Goal: Task Accomplishment & Management: Complete application form

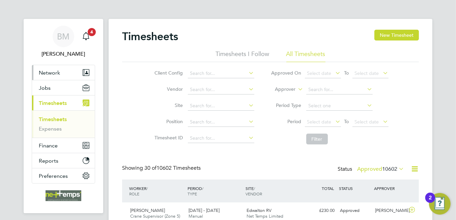
click at [44, 70] on span "Network" at bounding box center [49, 73] width 21 height 6
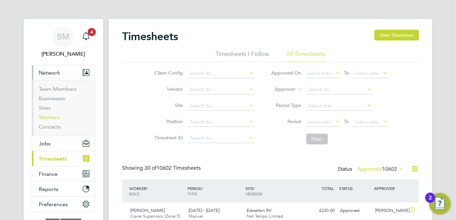
click at [53, 115] on link "Workers" at bounding box center [49, 117] width 21 height 6
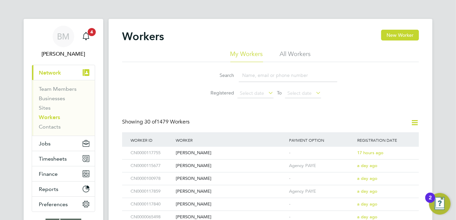
click at [250, 75] on input at bounding box center [288, 75] width 99 height 13
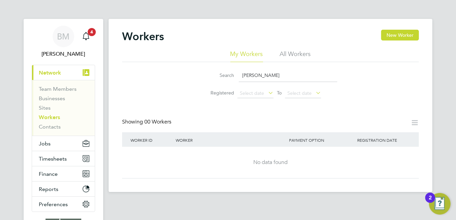
type input "[PERSON_NAME]"
click at [398, 31] on button "New Worker" at bounding box center [400, 35] width 38 height 11
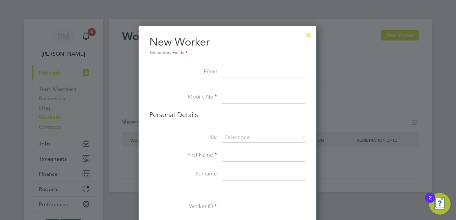
click at [261, 71] on input at bounding box center [263, 72] width 83 height 12
paste input "[EMAIL_ADDRESS][DOMAIN_NAME]"
type input "[EMAIL_ADDRESS][DOMAIN_NAME]"
click at [237, 99] on input at bounding box center [263, 97] width 83 height 12
click at [257, 98] on input at bounding box center [263, 97] width 83 height 12
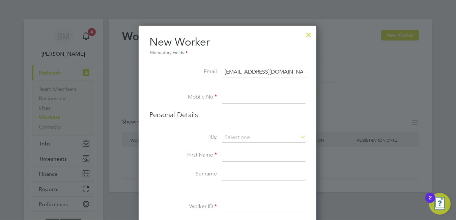
paste input "07306584368"
type input "07306584368"
click at [234, 135] on input at bounding box center [263, 138] width 83 height 10
click at [246, 149] on li "Mr" at bounding box center [264, 146] width 84 height 9
type input "Mr"
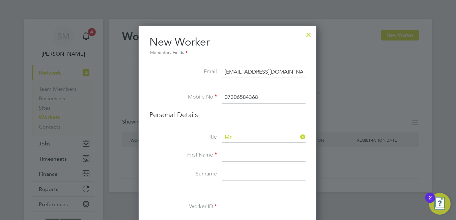
drag, startPoint x: 242, startPoint y: 155, endPoint x: 245, endPoint y: 152, distance: 3.6
click at [242, 154] on input at bounding box center [263, 155] width 83 height 12
type input "[PERSON_NAME]"
drag, startPoint x: 241, startPoint y: 177, endPoint x: 233, endPoint y: 181, distance: 8.9
click at [233, 180] on li "Surname" at bounding box center [227, 177] width 156 height 19
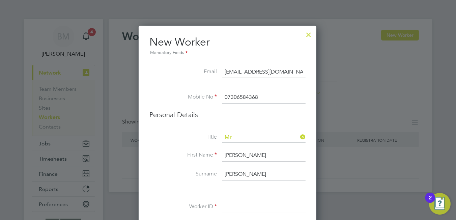
scroll to position [67, 0]
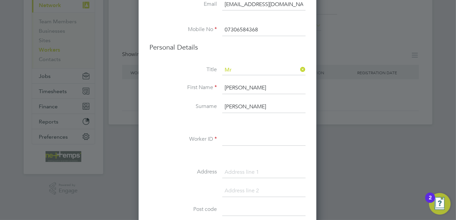
type input "[PERSON_NAME]"
click at [247, 140] on input at bounding box center [263, 140] width 83 height 12
type input "CN0000110884"
click at [261, 168] on input at bounding box center [263, 172] width 83 height 12
click at [260, 190] on input at bounding box center [263, 191] width 83 height 12
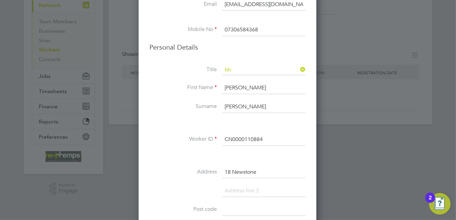
click at [215, 186] on li at bounding box center [227, 194] width 156 height 19
click at [251, 189] on input at bounding box center [263, 191] width 83 height 12
click at [217, 179] on li "Address 18 Newstone" at bounding box center [227, 175] width 156 height 19
click at [269, 170] on input "18 Newstone" at bounding box center [263, 172] width 83 height 12
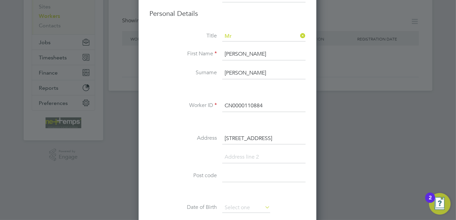
scroll to position [135, 0]
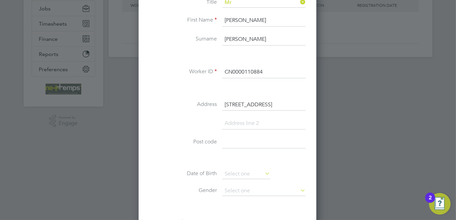
type input "[STREET_ADDRESS]"
click at [257, 134] on li at bounding box center [227, 126] width 156 height 19
click at [262, 142] on input at bounding box center [263, 142] width 83 height 12
type input "NN4 8JT"
click at [235, 169] on input at bounding box center [246, 174] width 48 height 10
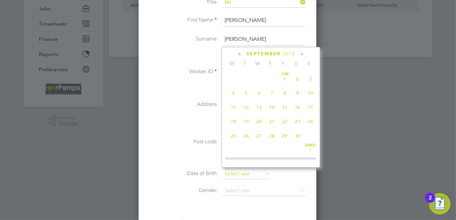
scroll to position [264, 0]
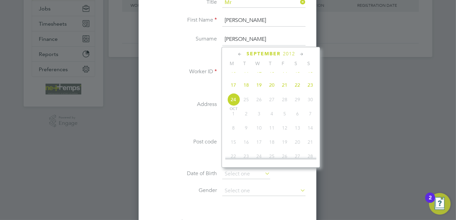
click at [289, 51] on span "2012" at bounding box center [289, 54] width 12 height 6
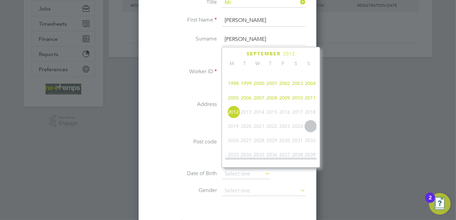
scroll to position [147, 0]
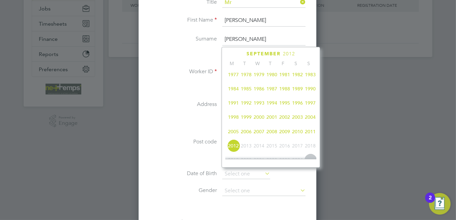
click at [273, 107] on span "1994" at bounding box center [272, 103] width 13 height 13
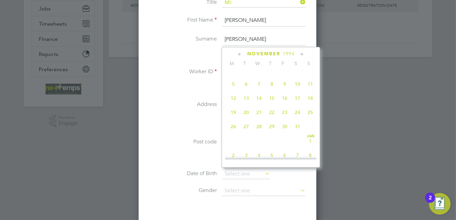
scroll to position [383, 0]
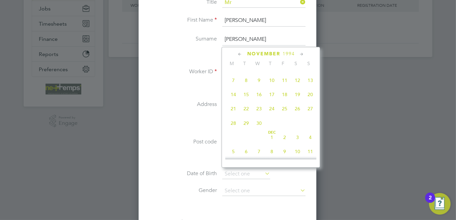
click at [244, 130] on span "29" at bounding box center [246, 123] width 13 height 13
type input "[DATE]"
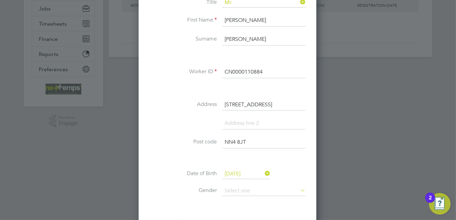
scroll to position [168, 0]
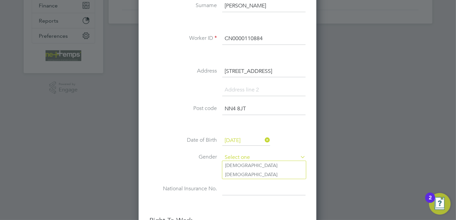
click at [243, 153] on input at bounding box center [263, 158] width 83 height 10
click at [233, 166] on li "[DEMOGRAPHIC_DATA]" at bounding box center [264, 165] width 84 height 9
type input "[DEMOGRAPHIC_DATA]"
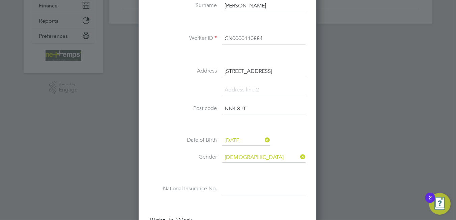
scroll to position [303, 0]
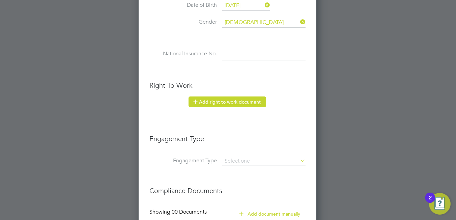
click at [222, 102] on button "Add right to work document" at bounding box center [228, 102] width 78 height 11
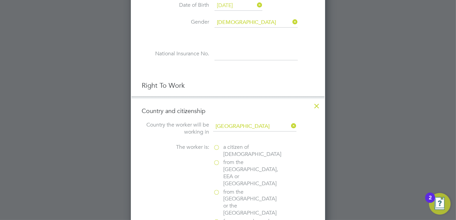
click at [218, 146] on label "a citizen of [DEMOGRAPHIC_DATA]" at bounding box center [246, 151] width 67 height 14
click at [0, 0] on input "a citizen of [DEMOGRAPHIC_DATA]" at bounding box center [0, 0] width 0 height 0
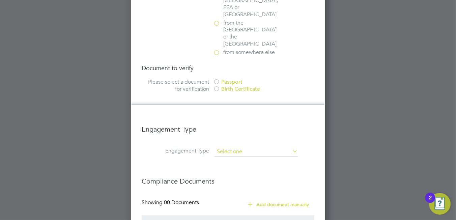
click at [249, 147] on input at bounding box center [256, 151] width 83 height 9
click at [240, 149] on li "PAYE Direct" at bounding box center [257, 148] width 84 height 10
type input "PAYE Direct"
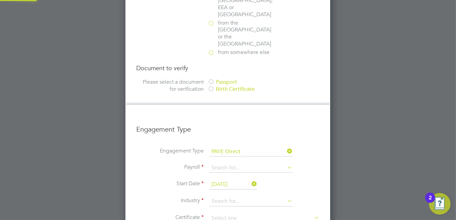
scroll to position [902, 205]
click at [242, 163] on input at bounding box center [250, 167] width 83 height 9
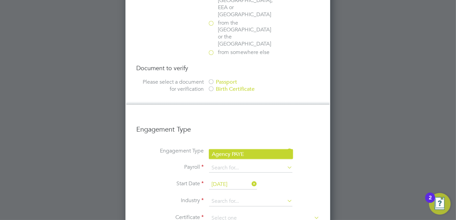
click at [249, 153] on li "Agency PAYE" at bounding box center [251, 154] width 84 height 10
type input "Agency PAYE"
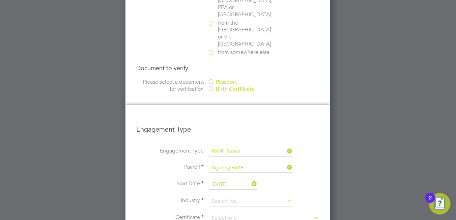
click at [228, 180] on input "[DATE]" at bounding box center [233, 185] width 48 height 10
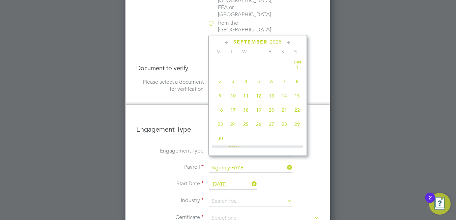
scroll to position [250, 0]
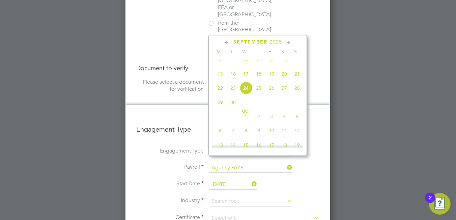
click at [258, 80] on span "18" at bounding box center [258, 73] width 13 height 13
type input "[DATE]"
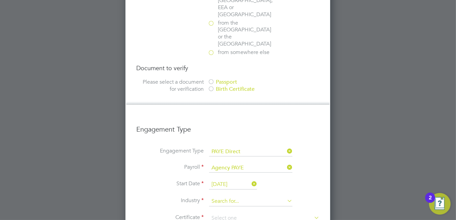
click at [245, 196] on input at bounding box center [250, 201] width 83 height 10
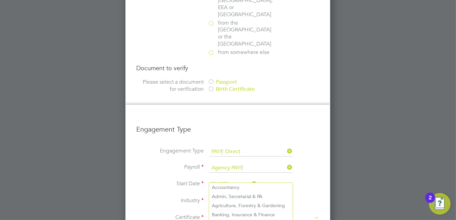
scroll to position [902, 205]
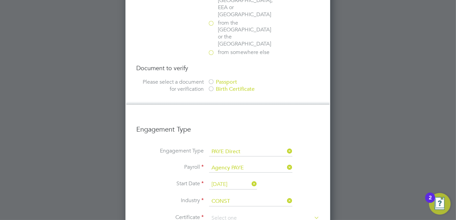
click at [227, 183] on li "Const ruction" at bounding box center [251, 187] width 84 height 9
type input "Construction"
click at [225, 213] on input at bounding box center [264, 218] width 110 height 10
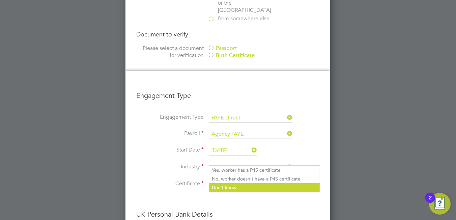
click at [240, 187] on li "Don't know" at bounding box center [264, 187] width 111 height 9
type input "Don't know"
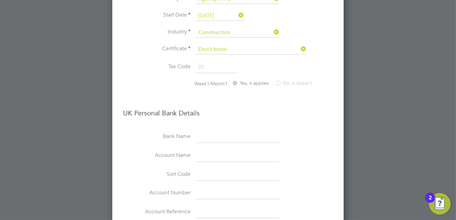
scroll to position [740, 0]
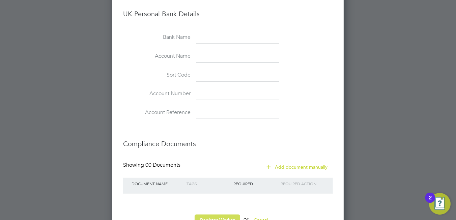
click at [212, 215] on button "Register Worker" at bounding box center [218, 220] width 46 height 11
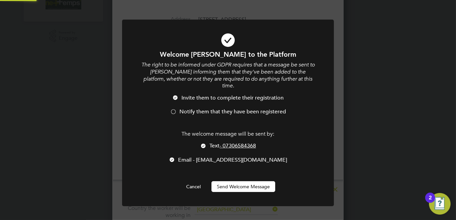
scroll to position [0, 0]
click at [192, 181] on button "Cancel" at bounding box center [193, 186] width 25 height 11
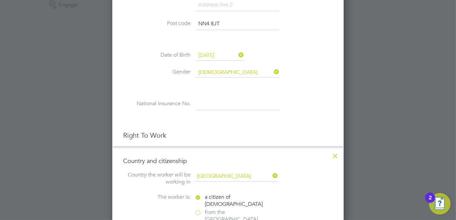
scroll to position [355, 0]
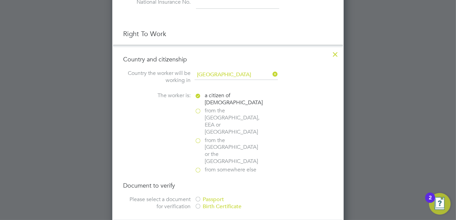
click at [221, 196] on div "Passport" at bounding box center [245, 199] width 101 height 7
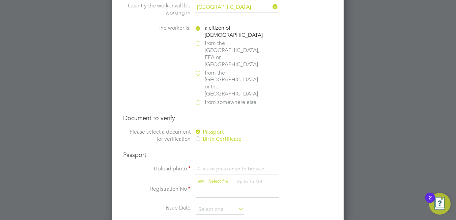
click at [218, 165] on input "file" at bounding box center [225, 175] width 106 height 20
type input "C:\fakepath\[PERSON_NAME] cscs card.PNG"
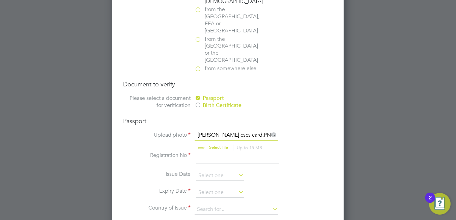
drag, startPoint x: 273, startPoint y: 112, endPoint x: 241, endPoint y: 113, distance: 31.8
click at [273, 130] on icon at bounding box center [273, 133] width 7 height 7
click at [233, 132] on input "file" at bounding box center [225, 142] width 106 height 20
click at [219, 152] on input at bounding box center [237, 158] width 83 height 12
click at [213, 171] on input at bounding box center [220, 176] width 48 height 10
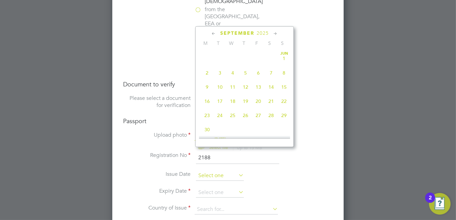
scroll to position [250, 0]
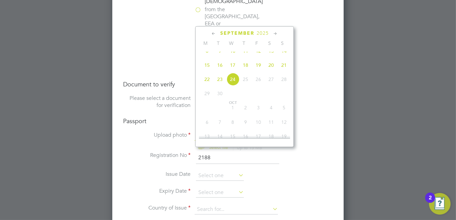
drag, startPoint x: 269, startPoint y: 163, endPoint x: 263, endPoint y: 163, distance: 6.4
click at [269, 171] on li "Issue Date" at bounding box center [228, 179] width 210 height 17
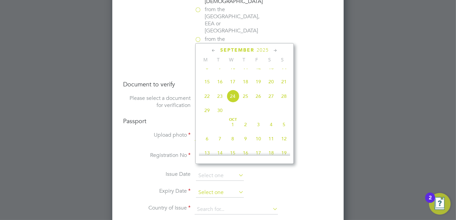
click at [221, 188] on input at bounding box center [220, 193] width 48 height 10
click at [328, 171] on li "Issue Date" at bounding box center [228, 179] width 210 height 17
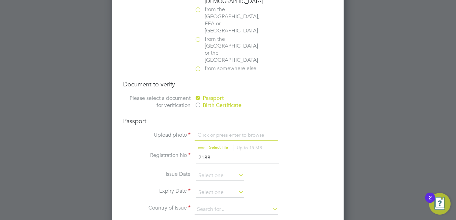
drag, startPoint x: 229, startPoint y: 132, endPoint x: 161, endPoint y: 128, distance: 68.3
click at [161, 132] on ul "Upload photo Click or press enter to browse Select file Up to 15 MB Drop your f…" at bounding box center [228, 177] width 210 height 90
type input "184"
click at [214, 102] on div "Birth Certificate" at bounding box center [245, 105] width 101 height 7
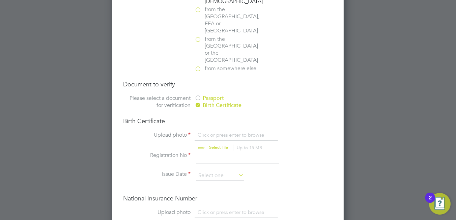
scroll to position [9, 84]
click at [205, 152] on input at bounding box center [237, 158] width 83 height 12
type input "184"
click at [219, 171] on input at bounding box center [220, 176] width 48 height 10
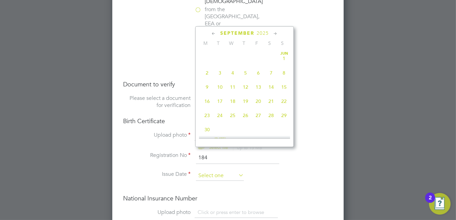
scroll to position [250, 0]
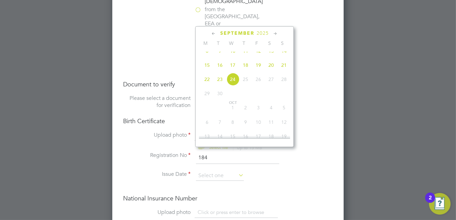
click at [261, 35] on span "2025" at bounding box center [263, 33] width 12 height 6
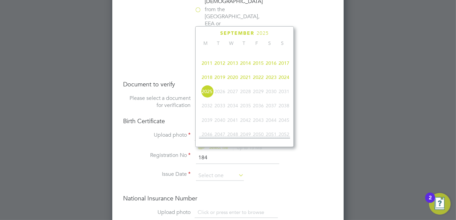
scroll to position [113, 0]
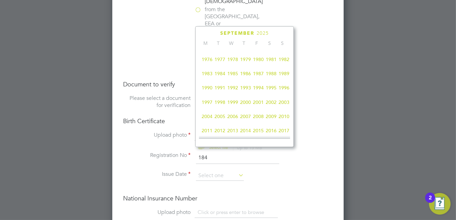
click at [258, 91] on span "1994" at bounding box center [258, 87] width 13 height 13
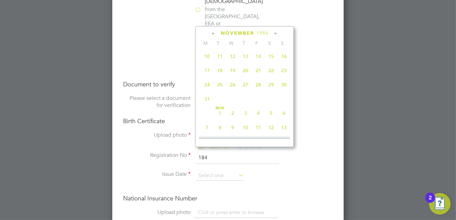
scroll to position [383, 0]
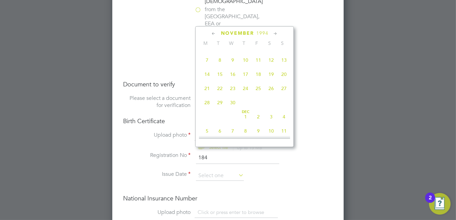
click at [245, 123] on span "[DATE]" at bounding box center [245, 116] width 13 height 13
type input "[DATE]"
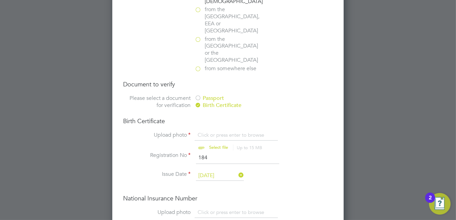
scroll to position [523, 0]
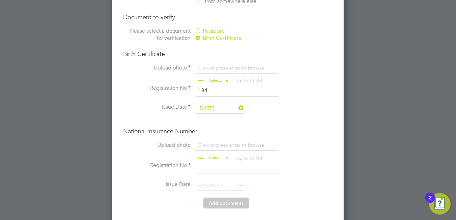
click at [204, 64] on input "file" at bounding box center [225, 74] width 106 height 20
type input "C:\fakepath\[PERSON_NAME] birth cert.jpg"
click at [205, 162] on input at bounding box center [237, 168] width 83 height 12
click at [200, 162] on input at bounding box center [237, 168] width 83 height 12
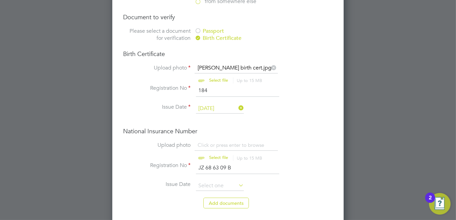
type input "JZ 68 63 09 B"
click at [213, 142] on input "file" at bounding box center [225, 152] width 106 height 20
click at [219, 142] on input "file" at bounding box center [225, 152] width 106 height 20
type input "C:\fakepath\[PERSON_NAME] proof of NI.jpg"
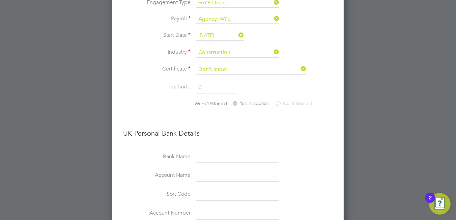
scroll to position [912, 0]
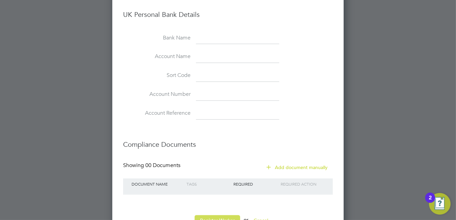
click at [197, 215] on button "Register Worker" at bounding box center [218, 220] width 46 height 11
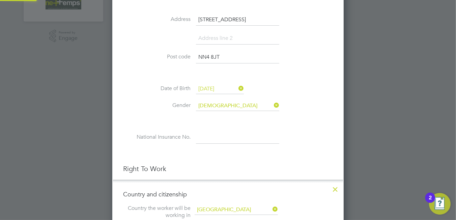
scroll to position [0, 0]
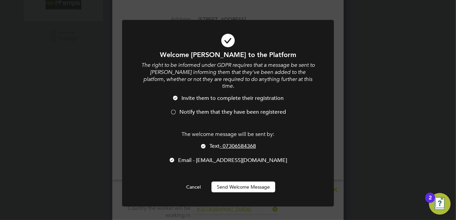
click at [206, 143] on div at bounding box center [203, 146] width 7 height 7
click at [181, 109] on span "Notify them that they have been registered" at bounding box center [233, 112] width 107 height 7
click at [252, 182] on button "Send Welcome Message" at bounding box center [244, 187] width 64 height 11
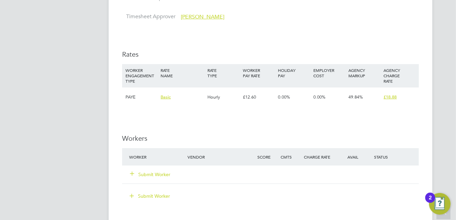
scroll to position [438, 0]
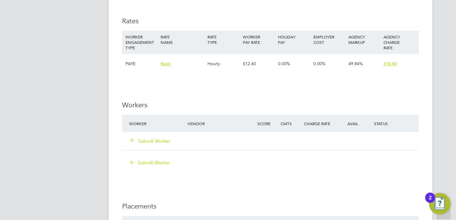
click at [146, 143] on button "Submit Worker" at bounding box center [150, 141] width 40 height 7
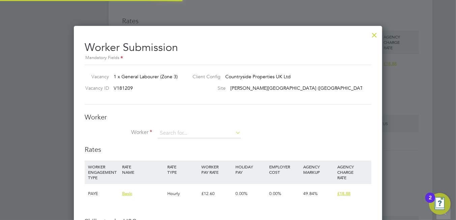
scroll to position [433, 309]
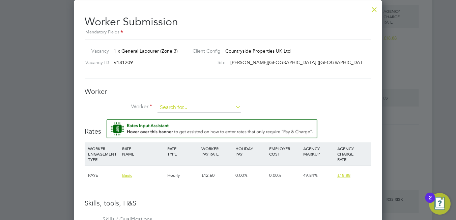
click at [170, 107] on input at bounding box center [199, 108] width 83 height 10
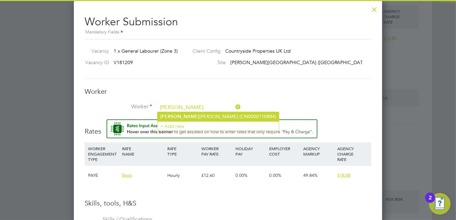
click at [175, 118] on li "Rees Williams (CN0000110884)" at bounding box center [218, 116] width 121 height 9
type input "Rees Williams (CN0000110884)"
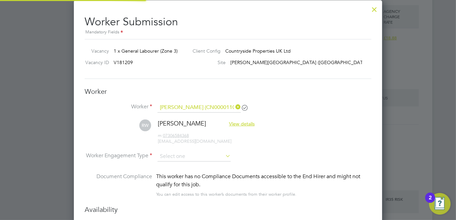
scroll to position [3, 3]
click at [183, 158] on input at bounding box center [194, 157] width 73 height 10
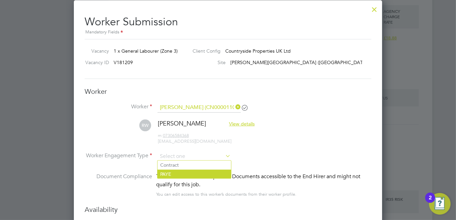
click at [178, 170] on li "PAYE" at bounding box center [195, 174] width 74 height 9
type input "PAYE"
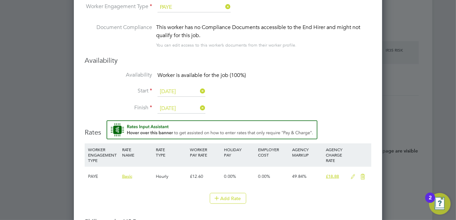
click at [185, 107] on input "19 Sep 2025" at bounding box center [182, 109] width 48 height 10
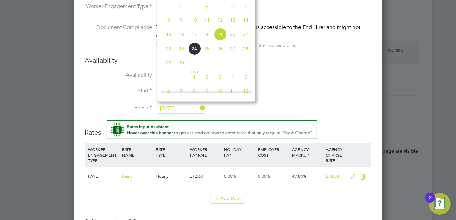
click at [234, 55] on span "27" at bounding box center [232, 48] width 13 height 13
type input "27 Sep 2025"
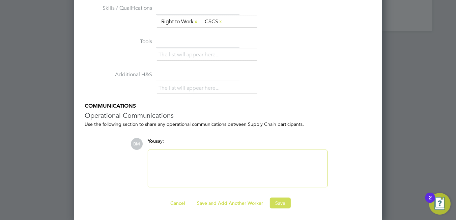
click at [276, 202] on button "Save" at bounding box center [280, 203] width 21 height 11
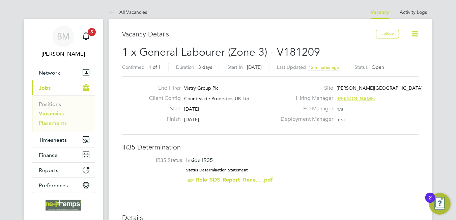
click at [48, 125] on link "Placements" at bounding box center [53, 123] width 28 height 6
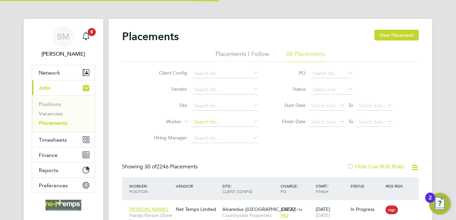
click at [203, 119] on input at bounding box center [225, 121] width 66 height 9
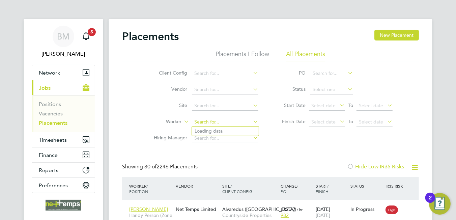
scroll to position [25, 59]
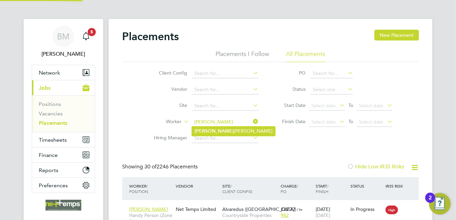
click at [210, 131] on li "Rees Williams" at bounding box center [233, 131] width 83 height 9
type input "[PERSON_NAME]"
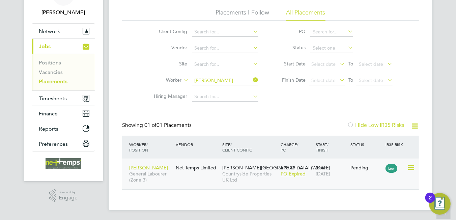
click at [409, 167] on icon at bounding box center [410, 168] width 7 height 8
click at [378, 207] on li "Start" at bounding box center [391, 209] width 48 height 9
type input "David O'Farrell"
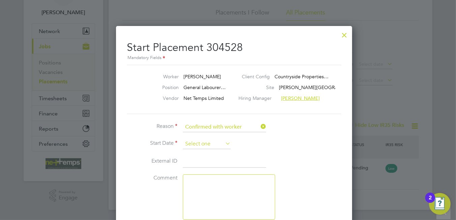
click at [194, 141] on input at bounding box center [207, 144] width 48 height 10
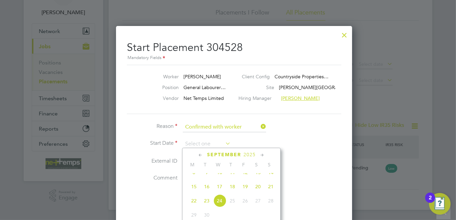
click at [233, 190] on span "18" at bounding box center [232, 186] width 13 height 13
type input "[DATE]"
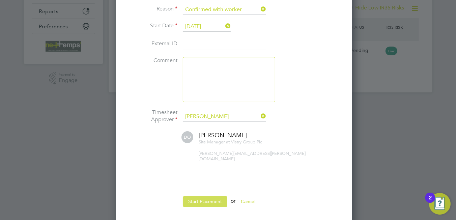
click at [210, 196] on button "Start Placement" at bounding box center [205, 201] width 45 height 11
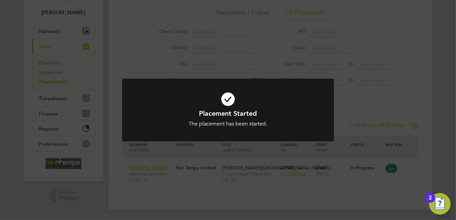
click at [226, 105] on icon at bounding box center [227, 99] width 175 height 26
